Goal: Task Accomplishment & Management: Manage account settings

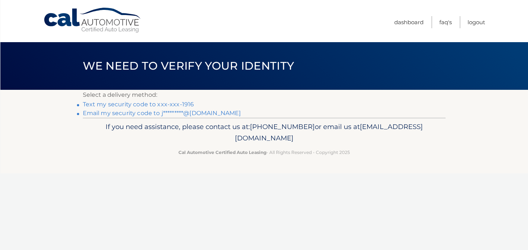
click at [160, 105] on link "Text my security code to xxx-xxx-1916" at bounding box center [138, 104] width 111 height 7
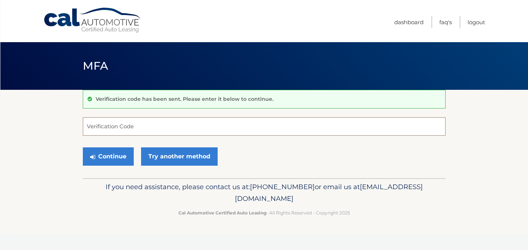
click at [133, 125] on input "Verification Code" at bounding box center [264, 126] width 362 height 18
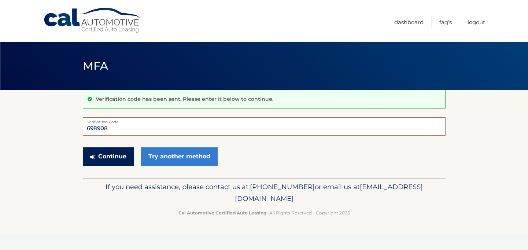
type input "698908"
click at [121, 153] on button "Continue" at bounding box center [108, 156] width 51 height 18
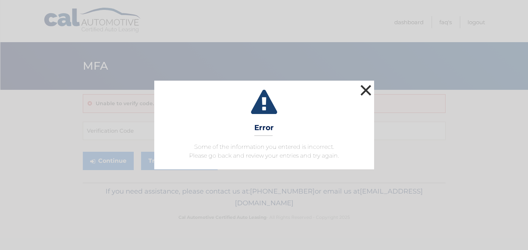
click at [363, 90] on button "×" at bounding box center [365, 90] width 15 height 15
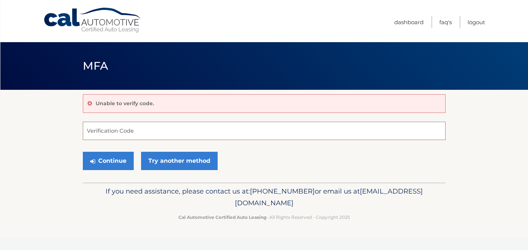
click at [131, 131] on input "Verification Code" at bounding box center [264, 131] width 362 height 18
type input "6"
type input "598908"
click at [126, 158] on button "Continue" at bounding box center [108, 161] width 51 height 18
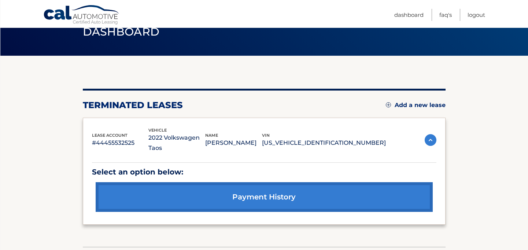
scroll to position [34, 0]
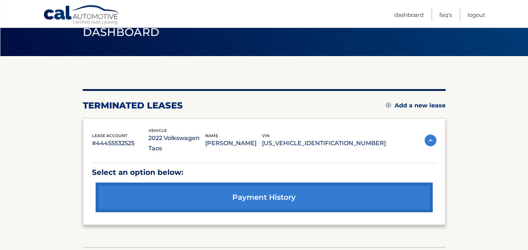
click at [417, 105] on link "Add a new lease" at bounding box center [416, 105] width 60 height 7
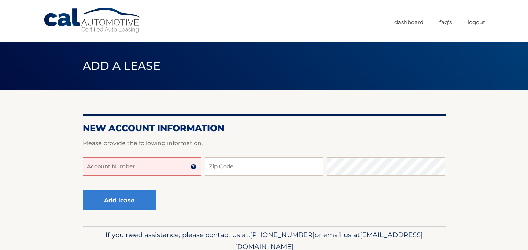
click at [168, 170] on input "Account Number" at bounding box center [142, 166] width 118 height 18
type input "5"
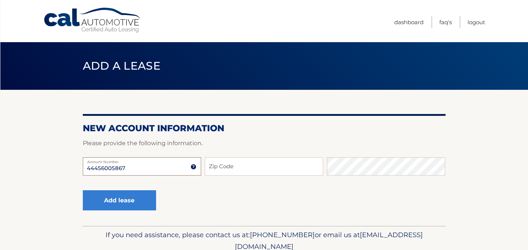
type input "44456005867"
click at [219, 168] on input "Zip Code" at bounding box center [264, 166] width 118 height 18
type input "32962"
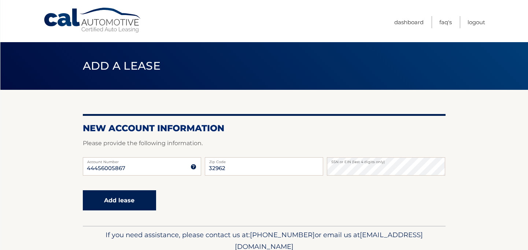
click at [137, 190] on button "Add lease" at bounding box center [119, 200] width 73 height 20
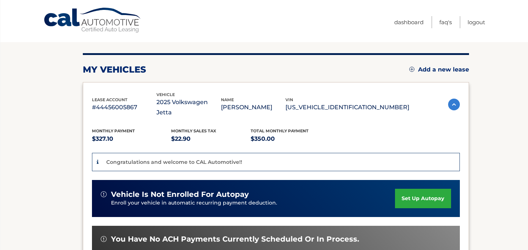
scroll to position [110, 0]
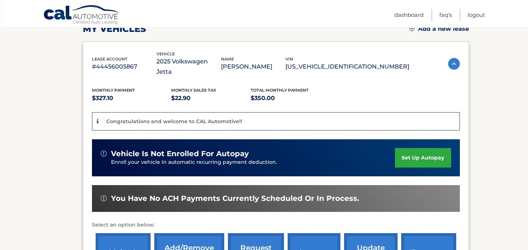
click at [403, 148] on link "set up autopay" at bounding box center [423, 157] width 56 height 19
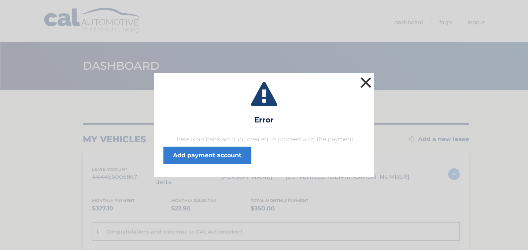
click at [364, 79] on button "×" at bounding box center [365, 82] width 15 height 15
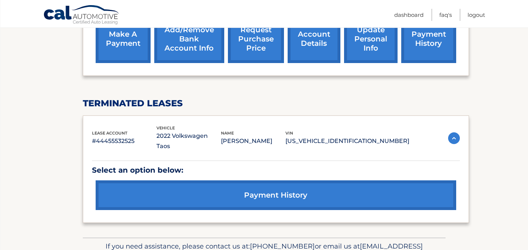
scroll to position [350, 0]
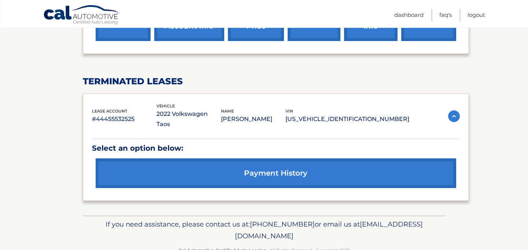
click at [456, 93] on div "lease account #44455532525 vehicle 2022 Volkswagen Taos name PABLO MEJIA vin 3V…" at bounding box center [276, 146] width 386 height 107
click at [454, 110] on img at bounding box center [454, 116] width 12 height 12
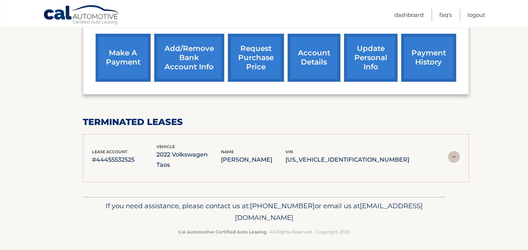
scroll to position [288, 0]
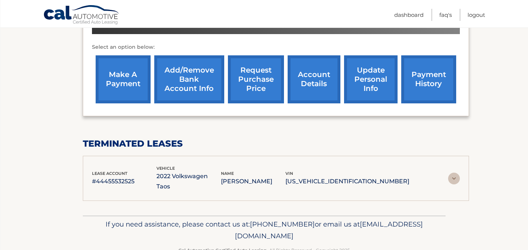
click at [454, 172] on img at bounding box center [454, 178] width 12 height 12
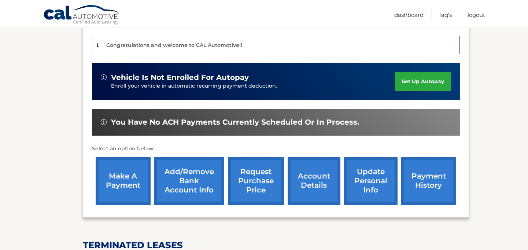
scroll to position [194, 0]
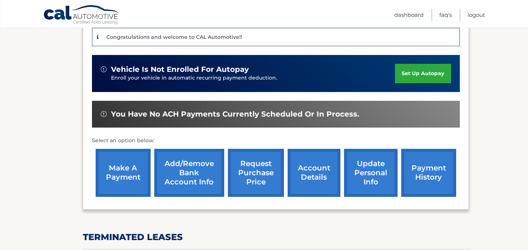
click at [429, 154] on link "payment history" at bounding box center [428, 173] width 55 height 48
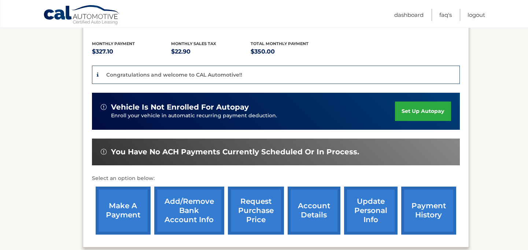
scroll to position [153, 0]
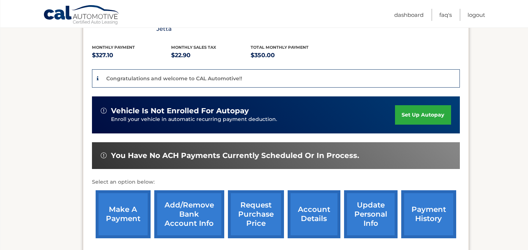
click at [431, 221] on link "payment history" at bounding box center [428, 214] width 55 height 48
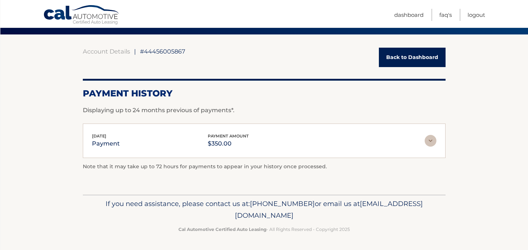
scroll to position [54, 0]
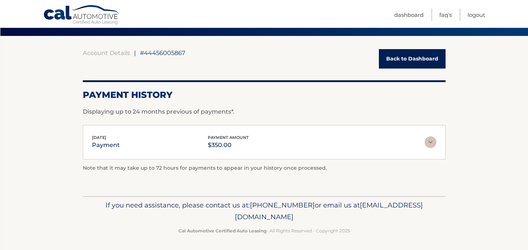
click at [276, 146] on div "[DATE] payment payment amount $350.00" at bounding box center [258, 142] width 332 height 16
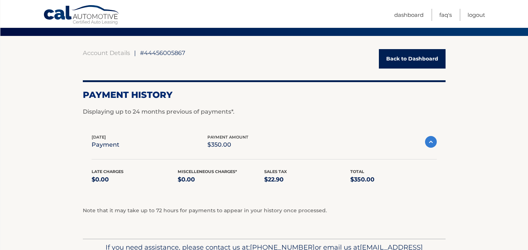
click at [299, 145] on div "[DATE] payment payment amount $350.00" at bounding box center [258, 142] width 333 height 16
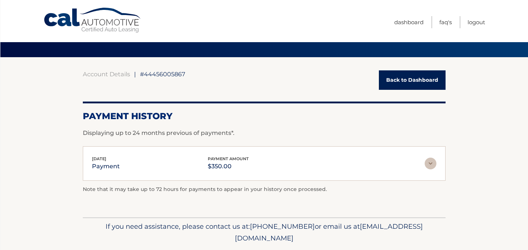
scroll to position [55, 0]
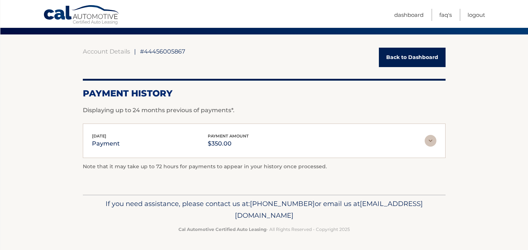
click at [282, 150] on div "[DATE] payment payment amount $350.00 Late Charges $0.00 Miscelleneous Charges*…" at bounding box center [264, 140] width 362 height 35
click at [431, 138] on img at bounding box center [430, 141] width 12 height 12
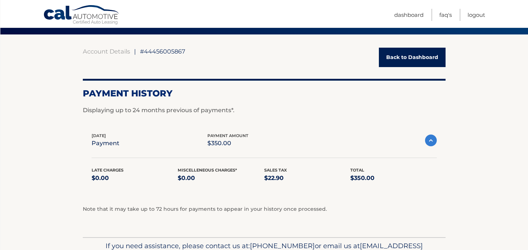
click at [431, 137] on img at bounding box center [431, 140] width 12 height 12
